Goal: Find specific page/section

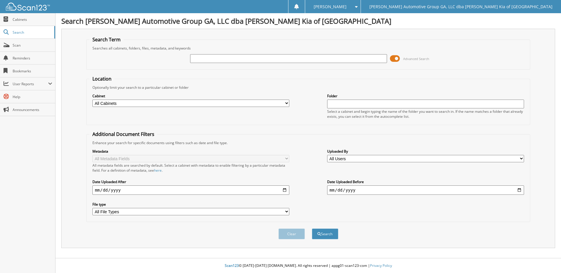
click at [307, 57] on input "text" at bounding box center [288, 58] width 197 height 9
type input "18939"
click at [397, 59] on span at bounding box center [395, 58] width 10 height 9
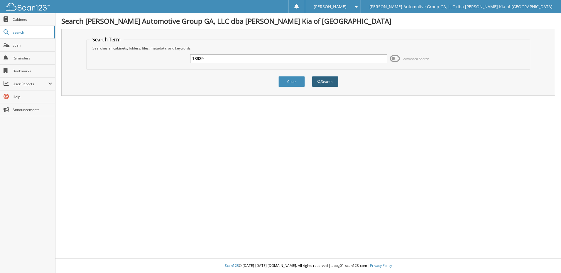
click at [325, 79] on button "Search" at bounding box center [325, 81] width 26 height 11
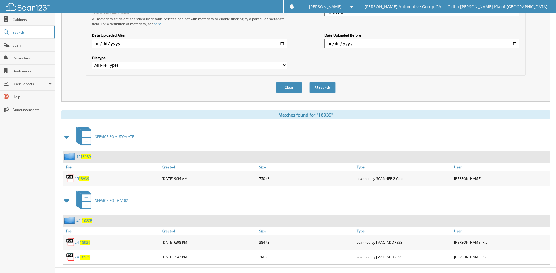
scroll to position [156, 0]
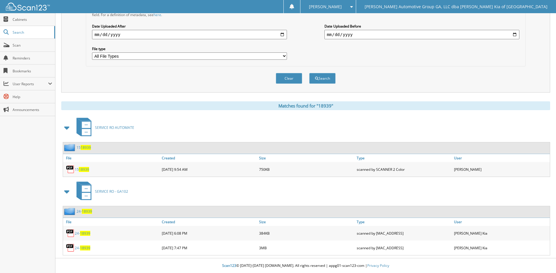
click at [84, 233] on span "18939" at bounding box center [85, 233] width 10 height 5
click at [83, 247] on span "18939" at bounding box center [85, 248] width 10 height 5
